Goal: Check status: Check status

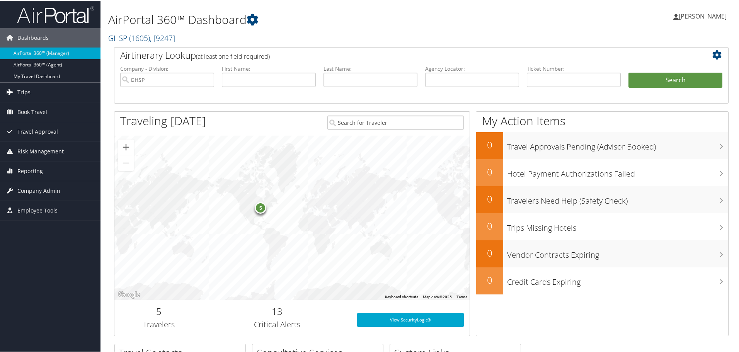
click at [39, 91] on link "Trips" at bounding box center [50, 91] width 100 height 19
click at [461, 82] on input "text" at bounding box center [472, 79] width 94 height 14
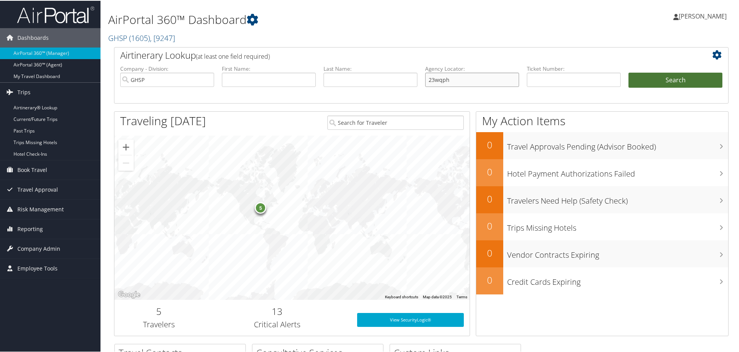
type input "23wqph"
click at [660, 75] on button "Search" at bounding box center [675, 79] width 94 height 15
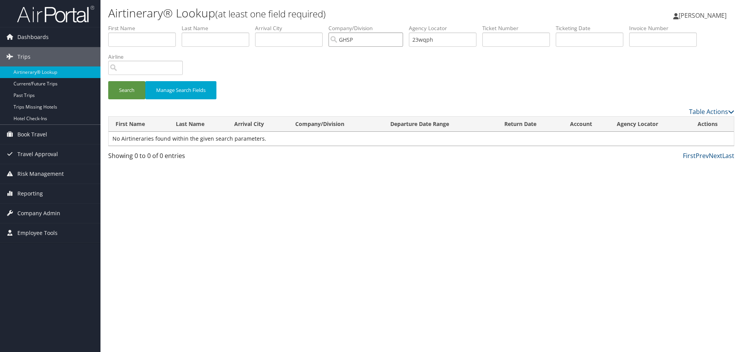
drag, startPoint x: 368, startPoint y: 37, endPoint x: 281, endPoint y: 37, distance: 87.3
click at [278, 24] on ul "First Name Last Name Departure City Arrival City Company/Division GHSP Airport/…" at bounding box center [421, 24] width 626 height 0
click at [402, 43] on input "GHSP" at bounding box center [365, 39] width 75 height 14
click at [128, 94] on button "Search" at bounding box center [126, 90] width 37 height 18
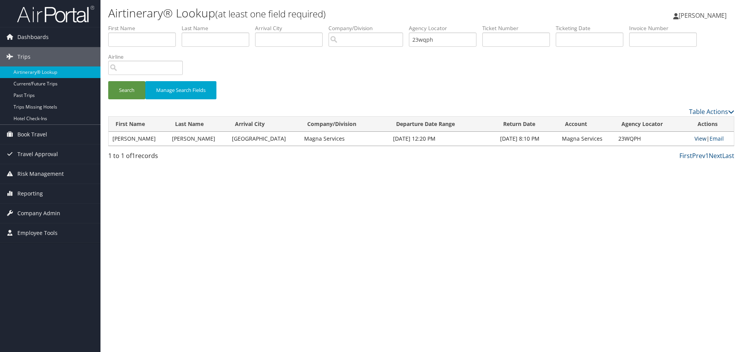
click at [697, 138] on link "View" at bounding box center [700, 138] width 12 height 7
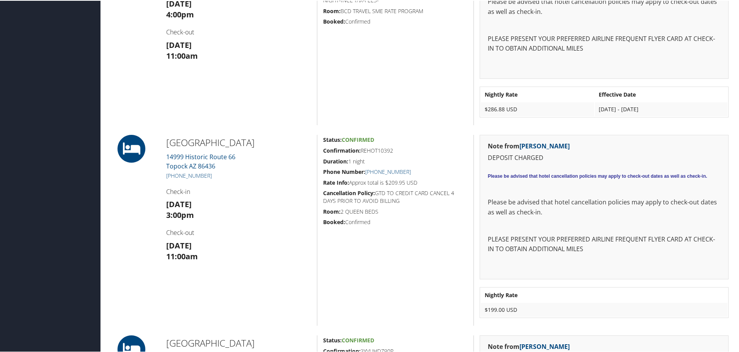
scroll to position [696, 0]
drag, startPoint x: 397, startPoint y: 145, endPoint x: 361, endPoint y: 149, distance: 35.8
click at [361, 149] on h5 "Confirmation: REHOT10392" at bounding box center [395, 149] width 145 height 8
copy h5 "REHOT10392"
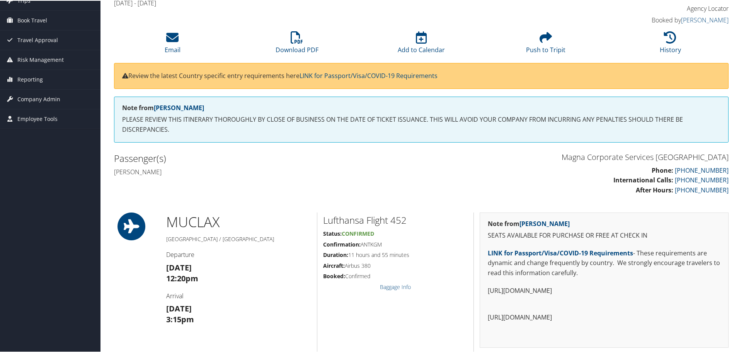
scroll to position [39, 0]
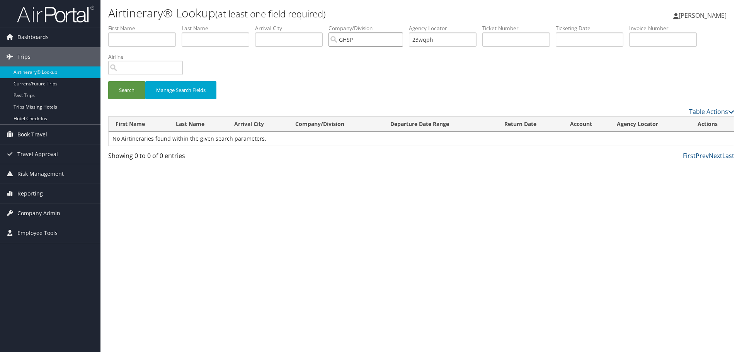
click at [399, 40] on input "GHSP" at bounding box center [365, 39] width 75 height 14
drag, startPoint x: 453, startPoint y: 44, endPoint x: 379, endPoint y: 37, distance: 73.4
click at [379, 24] on ul "First Name Last Name Departure City Arrival City Company/Division Airport/City …" at bounding box center [421, 24] width 626 height 0
click at [211, 36] on input "text" at bounding box center [216, 39] width 68 height 14
type input "kraemer"
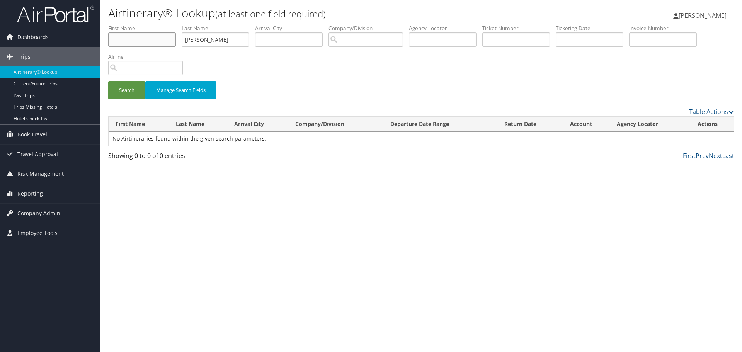
click at [125, 44] on input "text" at bounding box center [142, 39] width 68 height 14
type input "jared"
click at [108, 81] on button "Search" at bounding box center [126, 90] width 37 height 18
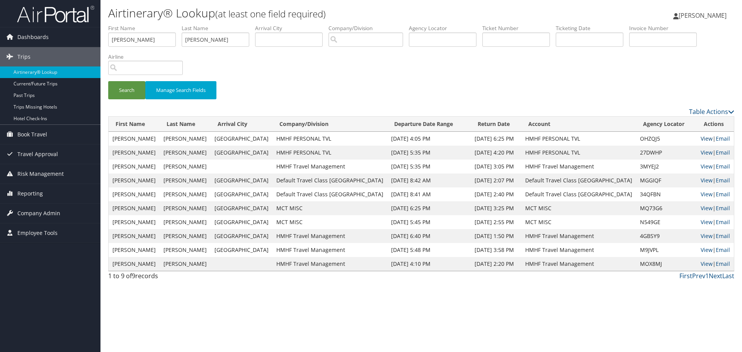
click at [701, 138] on link "View" at bounding box center [707, 138] width 12 height 7
click at [702, 151] on link "View" at bounding box center [707, 152] width 12 height 7
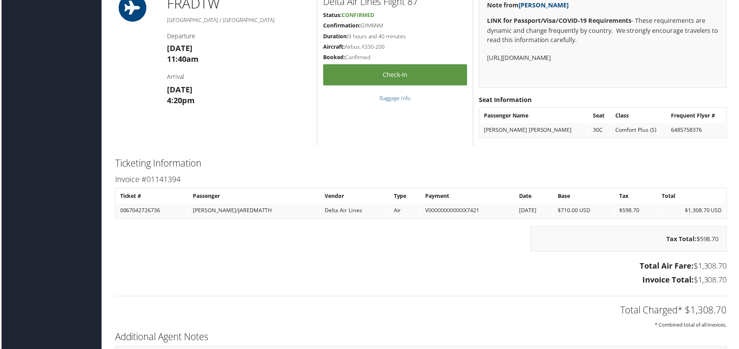
scroll to position [618, 0]
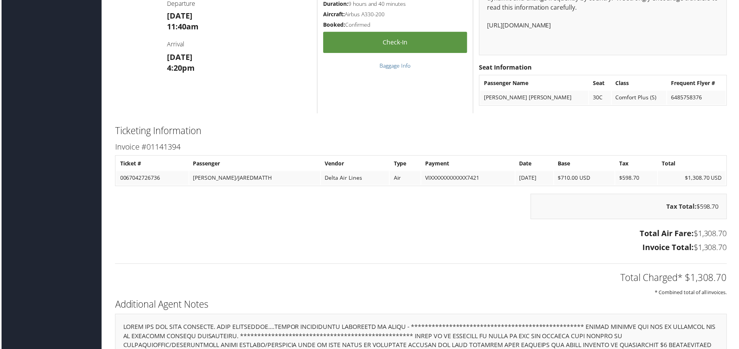
drag, startPoint x: 701, startPoint y: 98, endPoint x: 656, endPoint y: 97, distance: 44.8
click at [656, 97] on tr "[PERSON_NAME] [PERSON_NAME] 30C Comfort Plus (S) 6485758376" at bounding box center [604, 98] width 247 height 14
copy tr "6485758376"
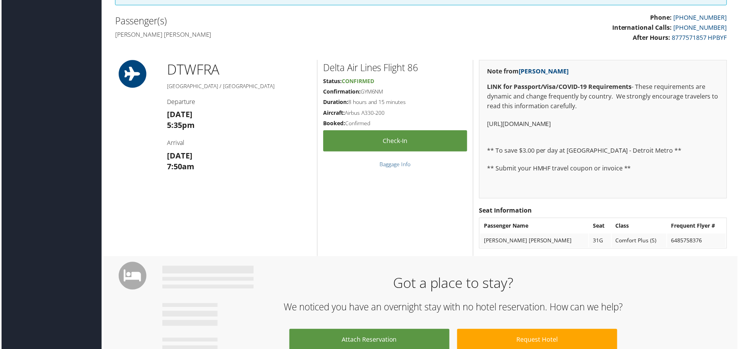
scroll to position [271, 0]
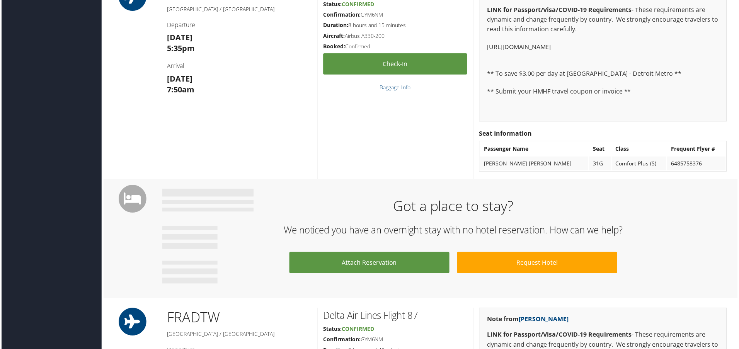
drag, startPoint x: 695, startPoint y: 160, endPoint x: 654, endPoint y: 167, distance: 41.6
click at [654, 167] on tr "[PERSON_NAME] [PERSON_NAME] 31G Comfort Plus (S) 6485758376" at bounding box center [604, 164] width 247 height 14
copy tr "6485758376"
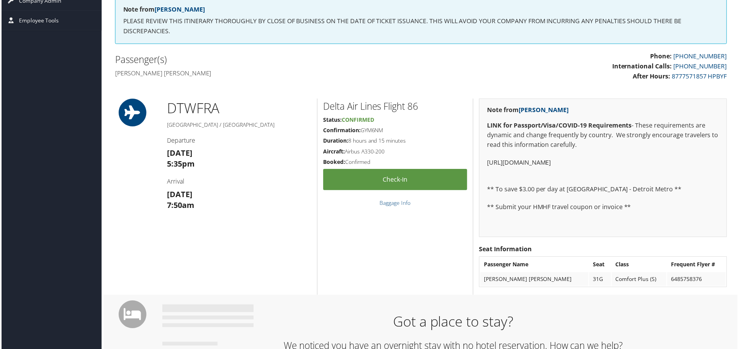
scroll to position [0, 0]
